Goal: Information Seeking & Learning: Understand process/instructions

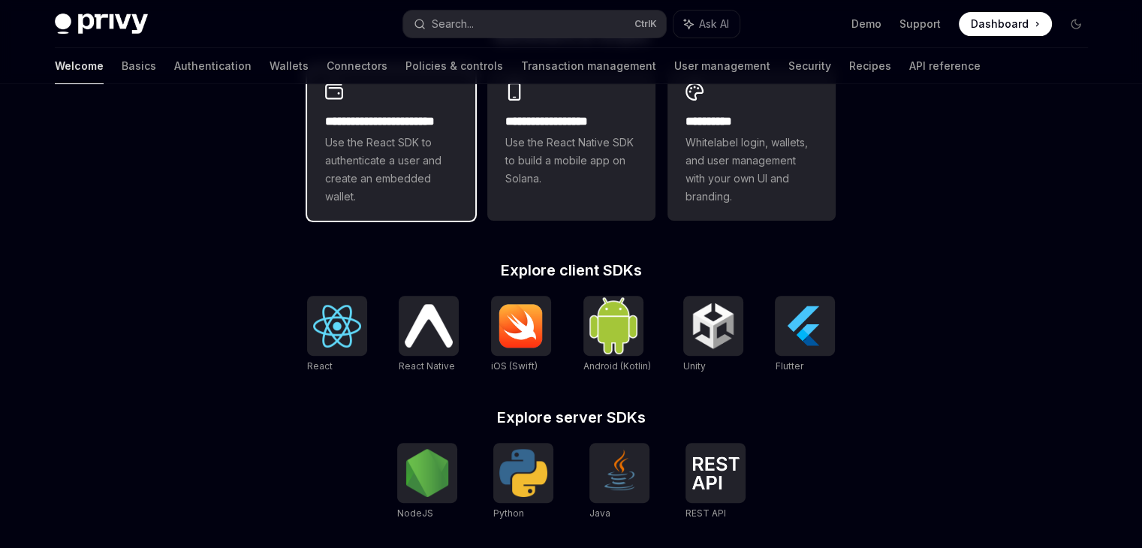
scroll to position [451, 0]
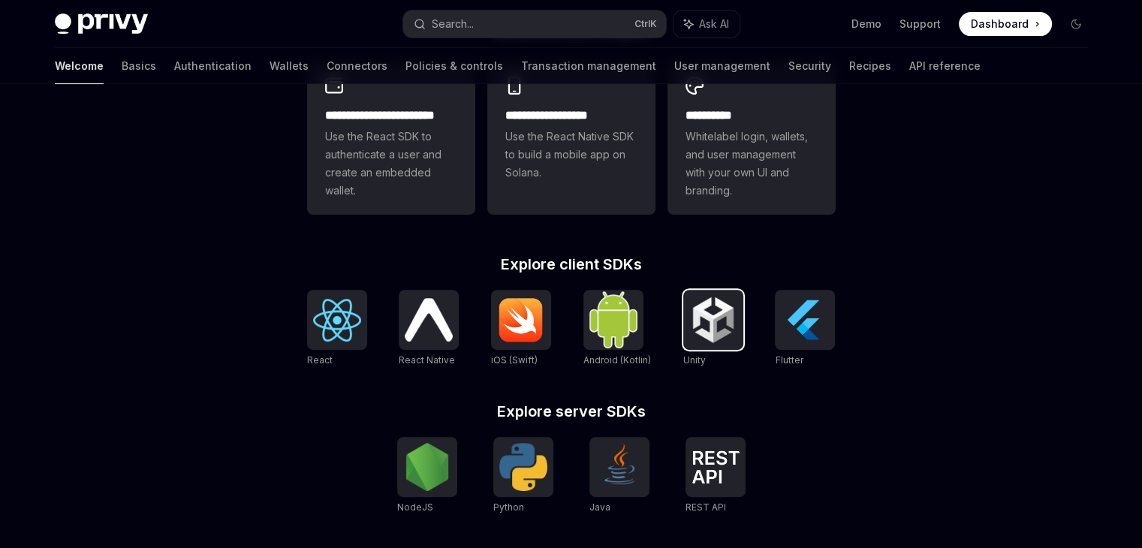
click at [689, 313] on img at bounding box center [713, 320] width 48 height 48
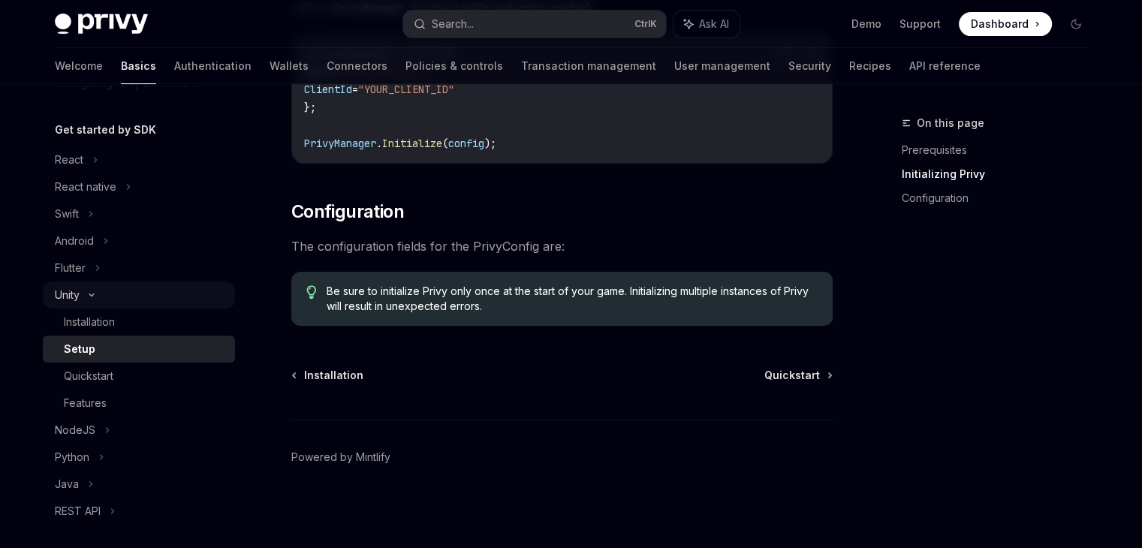
scroll to position [150, 0]
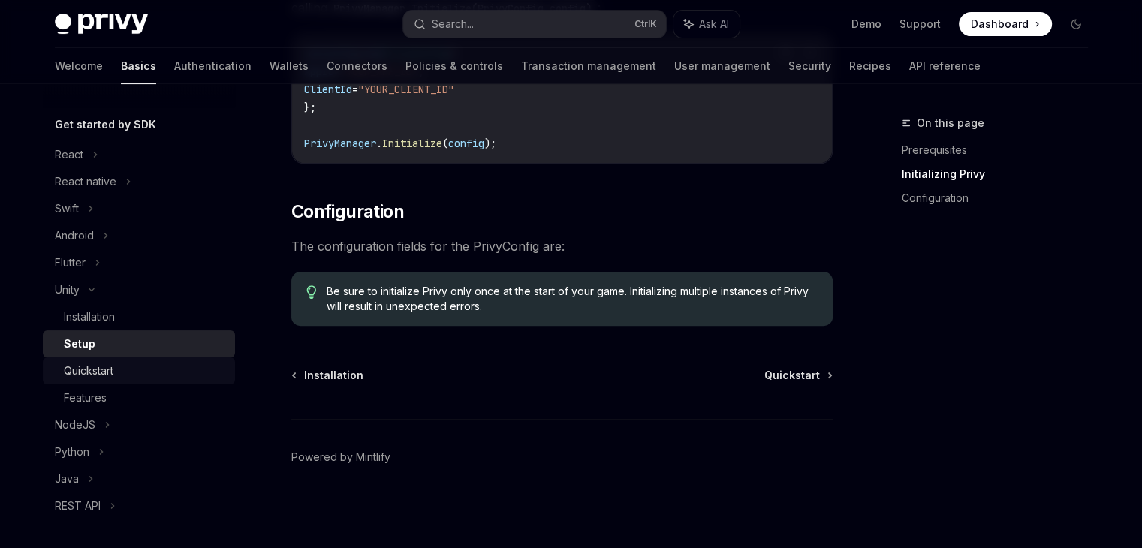
click at [107, 366] on div "Quickstart" at bounding box center [89, 371] width 50 height 18
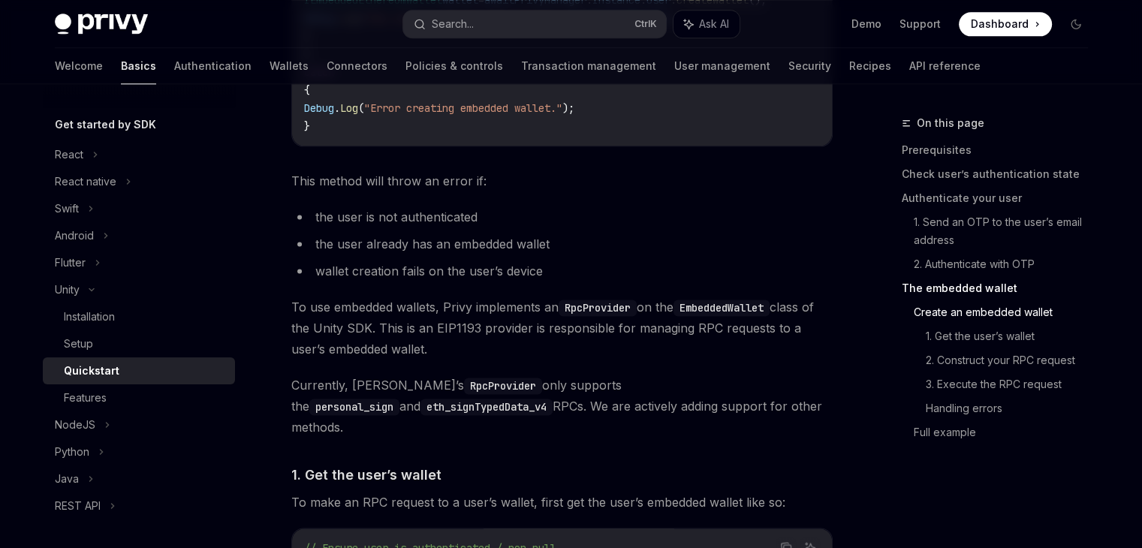
scroll to position [2028, 0]
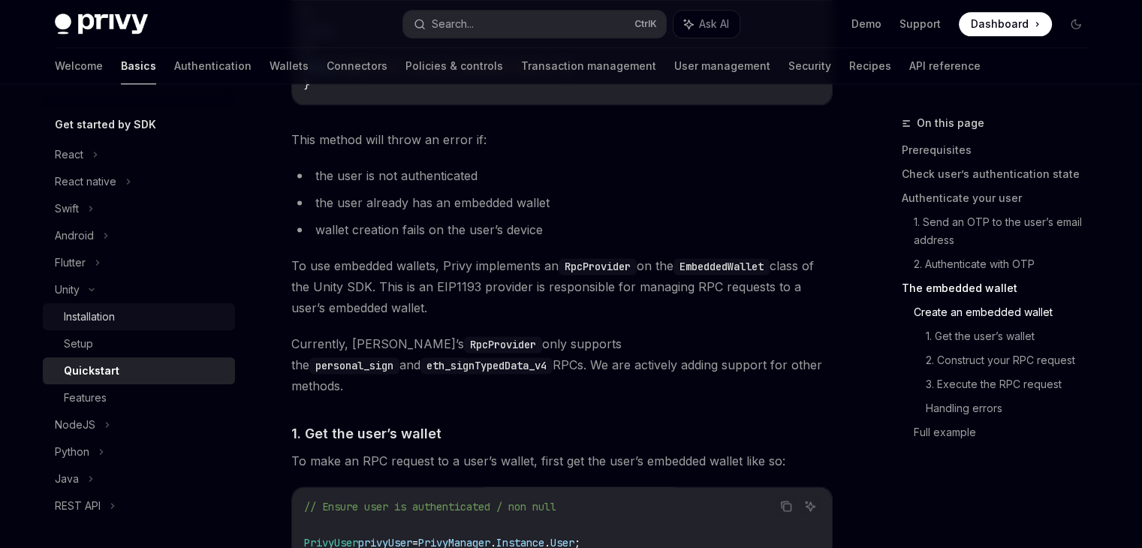
click at [116, 328] on link "Installation" at bounding box center [139, 316] width 192 height 27
type textarea "*"
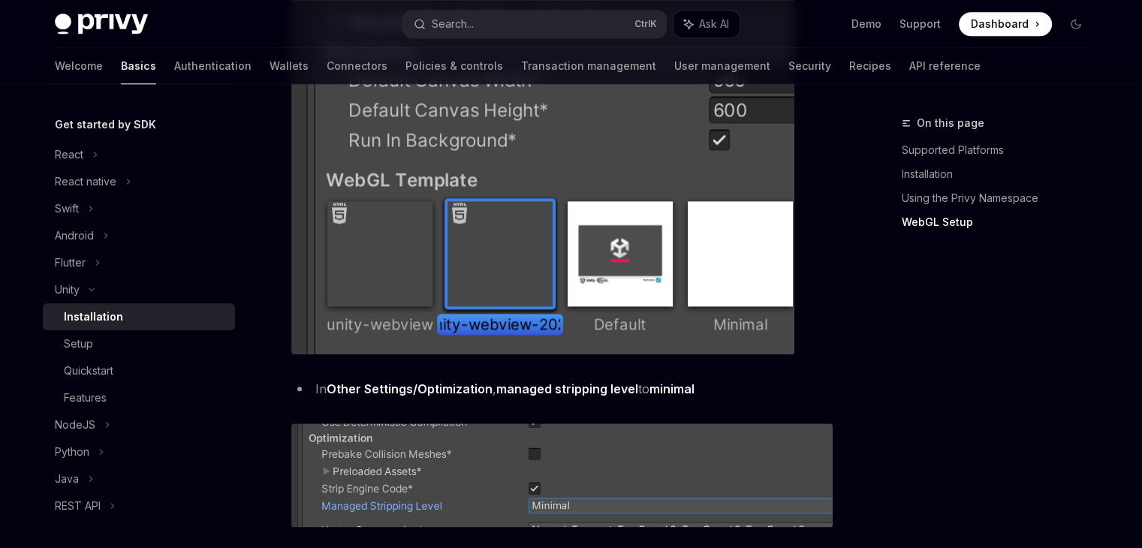
scroll to position [1687, 0]
